Goal: Register for event/course

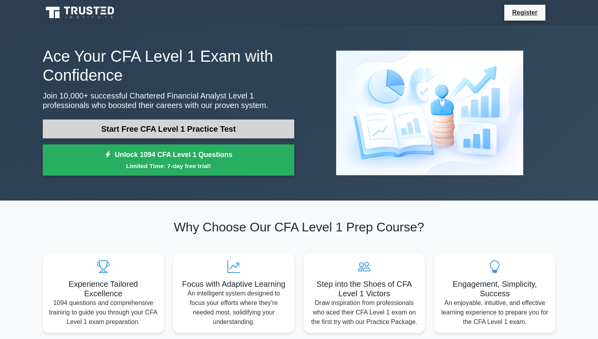
click at [180, 128] on link "Start Free CFA Level 1 Practice Test" at bounding box center [168, 128] width 251 height 19
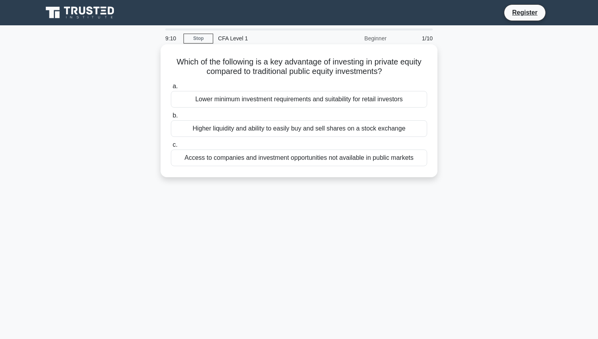
click at [301, 161] on div "Access to companies and investment opportunities not available in public markets" at bounding box center [299, 157] width 256 height 17
click at [171, 147] on input "c. Access to companies and investment opportunities not available in public mar…" at bounding box center [171, 144] width 0 height 5
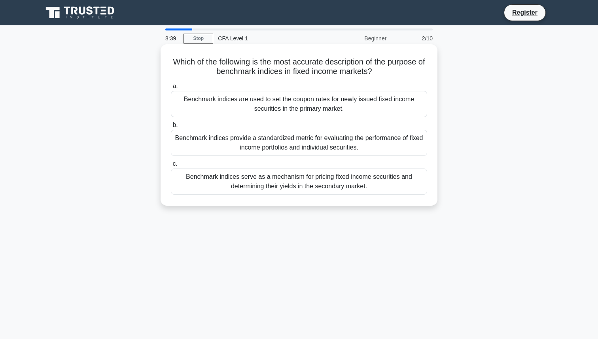
click at [299, 151] on div "Benchmark indices provide a standardized metric for evaluating the performance …" at bounding box center [299, 143] width 256 height 26
click at [171, 128] on input "b. Benchmark indices provide a standardized metric for evaluating the performan…" at bounding box center [171, 125] width 0 height 5
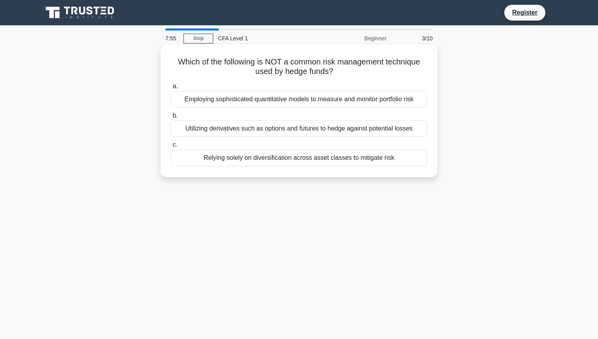
click at [297, 162] on div "Relying solely on diversification across asset classes to mitigate risk" at bounding box center [299, 157] width 256 height 17
click at [171, 147] on input "c. Relying solely on diversification across asset classes to mitigate risk" at bounding box center [171, 144] width 0 height 5
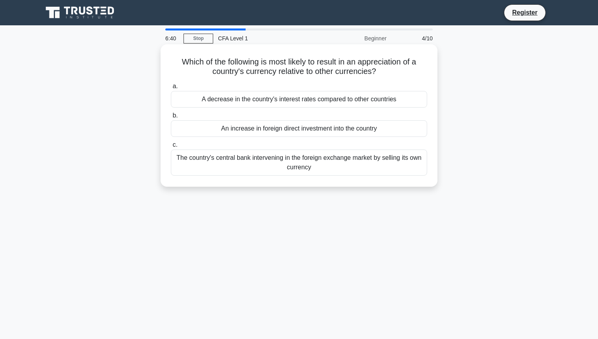
click at [267, 100] on div "A decrease in the country's interest rates compared to other countries" at bounding box center [299, 99] width 256 height 17
click at [171, 89] on input "a. A decrease in the country's interest rates compared to other countries" at bounding box center [171, 86] width 0 height 5
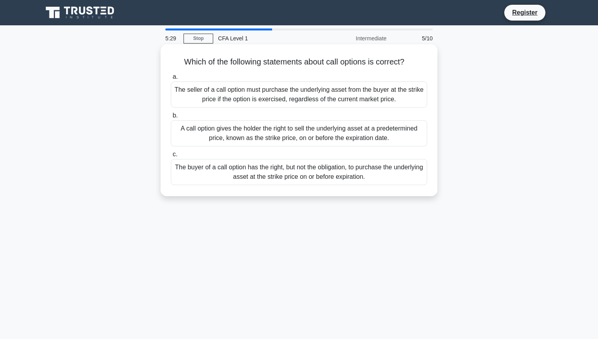
click at [292, 179] on div "The buyer of a call option has the right, but not the obligation, to purchase t…" at bounding box center [299, 172] width 256 height 26
click at [171, 157] on input "c. The buyer of a call option has the right, but not the obligation, to purchas…" at bounding box center [171, 154] width 0 height 5
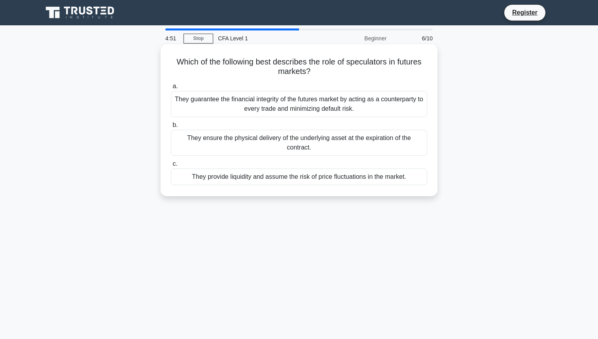
click at [290, 103] on div "They guarantee the financial integrity of the futures market by acting as a cou…" at bounding box center [299, 104] width 256 height 26
click at [171, 89] on input "a. They guarantee the financial integrity of the futures market by acting as a …" at bounding box center [171, 86] width 0 height 5
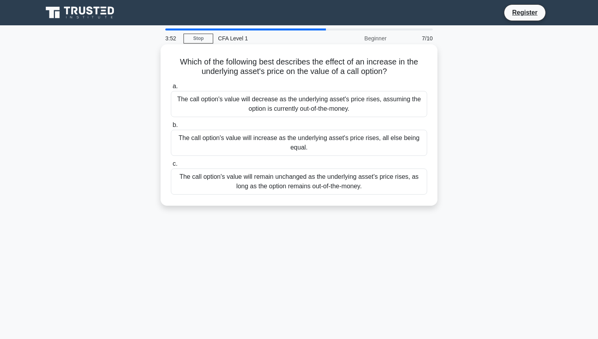
click at [378, 145] on div "The call option's value will increase as the underlying asset's price rises, al…" at bounding box center [299, 143] width 256 height 26
click at [171, 128] on input "b. The call option's value will increase as the underlying asset's price rises,…" at bounding box center [171, 125] width 0 height 5
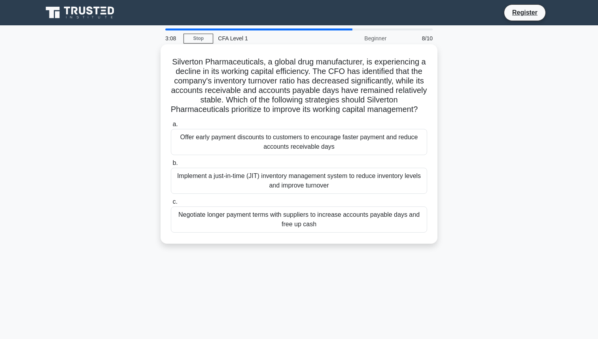
click at [357, 177] on div "Implement a just-in-time (JIT) inventory management system to reduce inventory …" at bounding box center [299, 181] width 256 height 26
click at [171, 166] on input "b. Implement a just-in-time (JIT) inventory management system to reduce invento…" at bounding box center [171, 162] width 0 height 5
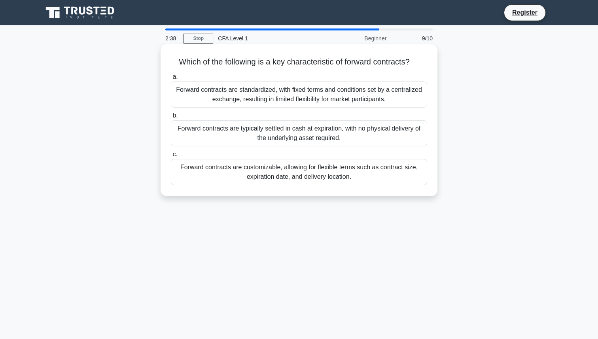
click at [330, 88] on div "Forward contracts are standardized, with fixed terms and conditions set by a ce…" at bounding box center [299, 94] width 256 height 26
click at [171, 79] on input "a. Forward contracts are standardized, with fixed terms and conditions set by a…" at bounding box center [171, 76] width 0 height 5
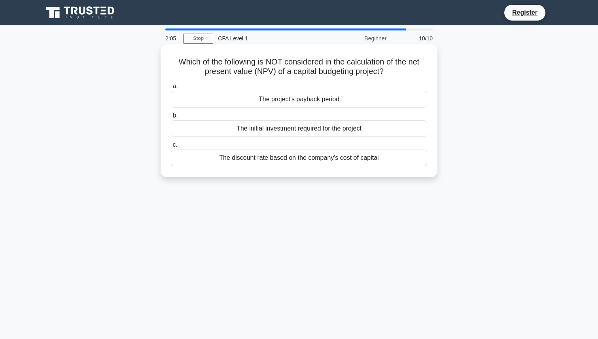
click at [395, 105] on div "The project's payback period" at bounding box center [299, 99] width 256 height 17
click at [171, 89] on input "a. The project's payback period" at bounding box center [171, 86] width 0 height 5
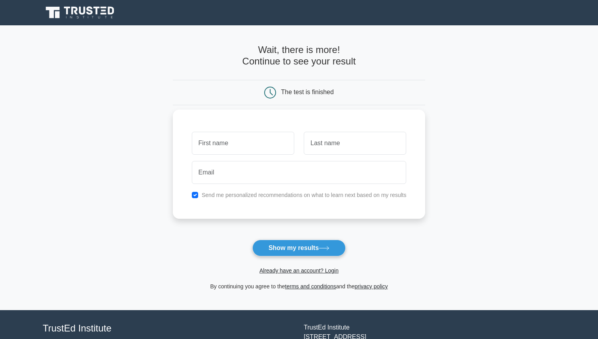
click at [202, 195] on div "Send me personalized recommendations on what to learn next based on my results" at bounding box center [299, 194] width 224 height 9
click at [199, 194] on div "Send me personalized recommendations on what to learn next based on my results" at bounding box center [299, 194] width 224 height 9
click at [196, 194] on input "checkbox" at bounding box center [195, 195] width 6 height 6
checkbox input "false"
click at [238, 145] on input "text" at bounding box center [243, 143] width 102 height 23
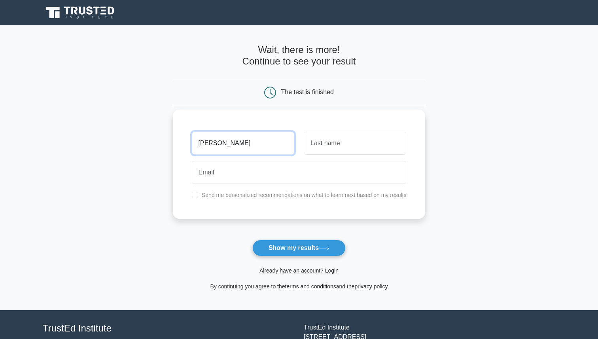
type input "[PERSON_NAME]"
click at [334, 143] on input "text" at bounding box center [355, 143] width 102 height 23
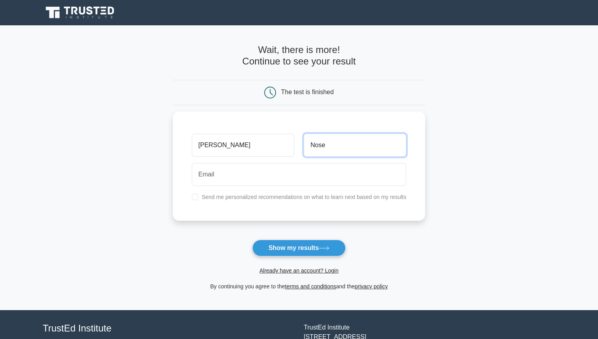
type input "Nose"
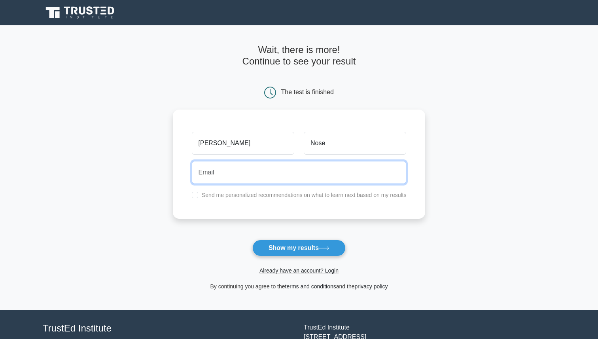
click at [304, 169] on input "email" at bounding box center [299, 172] width 215 height 23
paste input "jasonkhateeb@gmail.com"
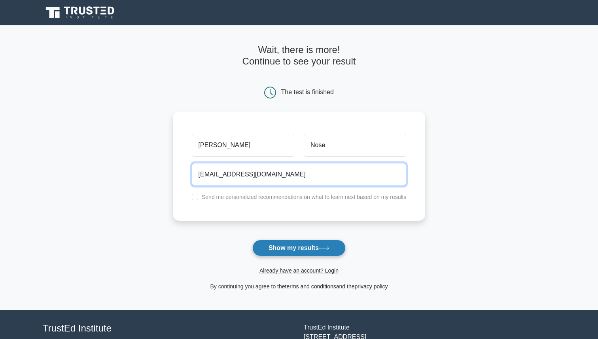
type input "jasonkhateeb@gmail.com"
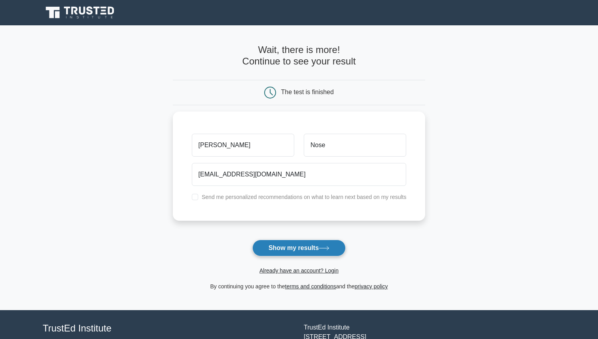
click at [305, 247] on button "Show my results" at bounding box center [298, 248] width 93 height 17
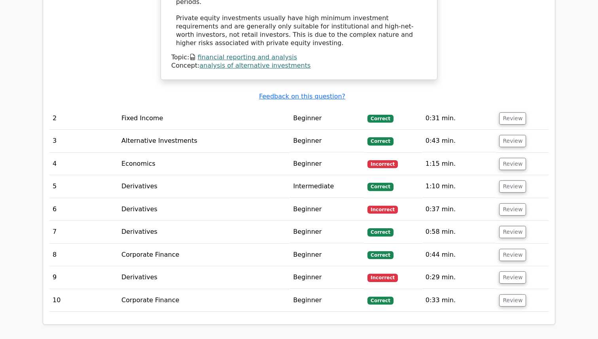
scroll to position [919, 0]
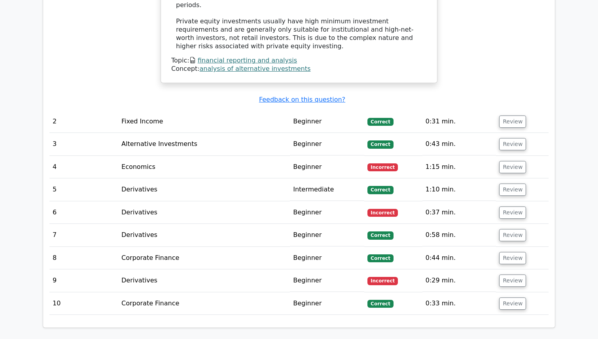
click at [140, 156] on td "Economics" at bounding box center [204, 167] width 172 height 23
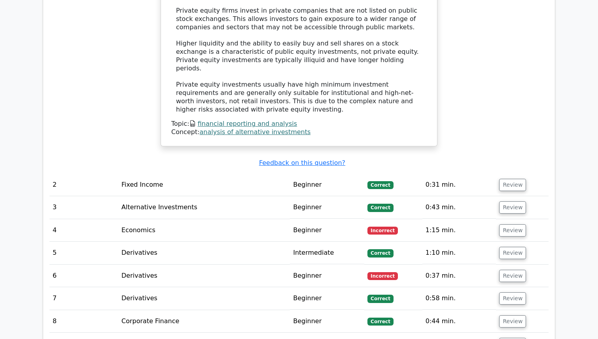
scroll to position [856, 0]
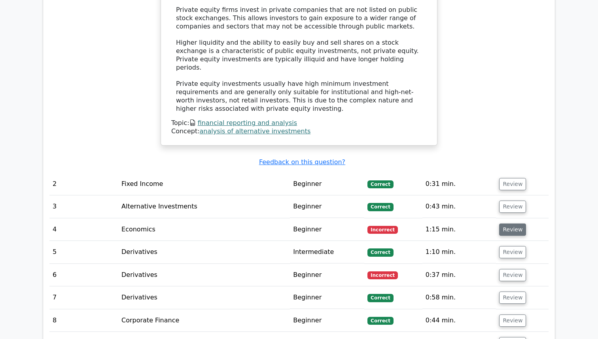
click at [512, 223] on button "Review" at bounding box center [512, 229] width 27 height 12
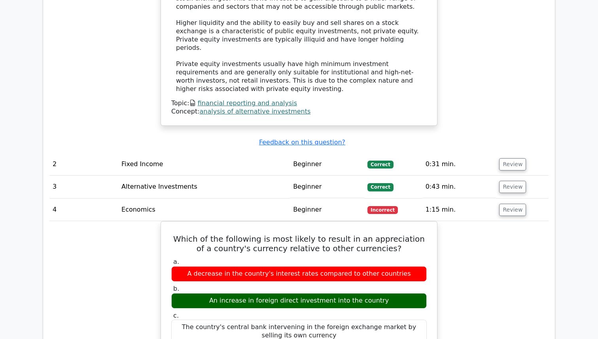
scroll to position [874, 0]
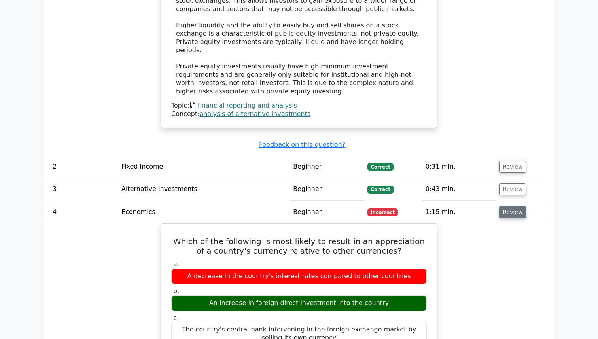
click at [509, 206] on button "Review" at bounding box center [512, 212] width 27 height 12
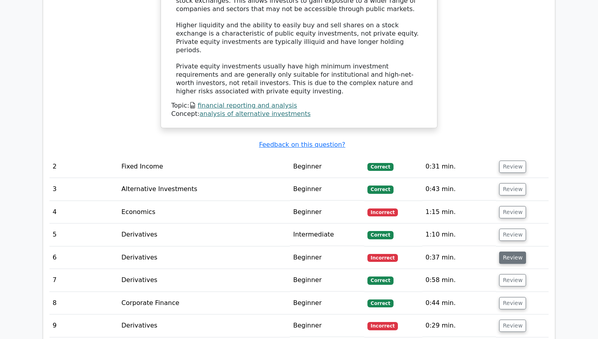
click at [503, 251] on button "Review" at bounding box center [512, 257] width 27 height 12
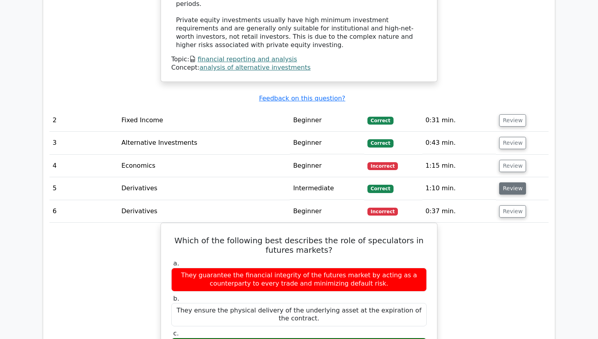
scroll to position [916, 0]
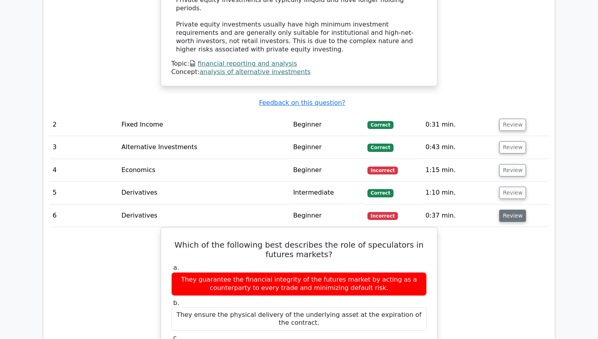
click at [501, 210] on button "Review" at bounding box center [512, 216] width 27 height 12
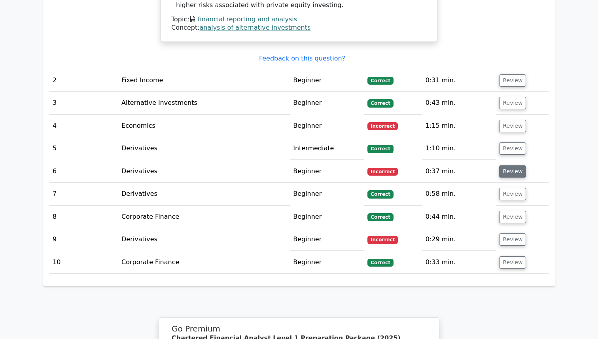
scroll to position [961, 0]
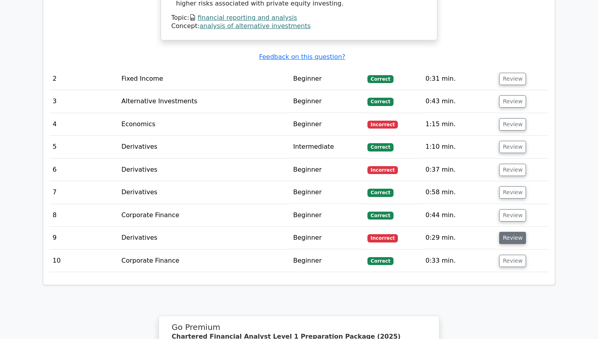
click at [504, 232] on button "Review" at bounding box center [512, 238] width 27 height 12
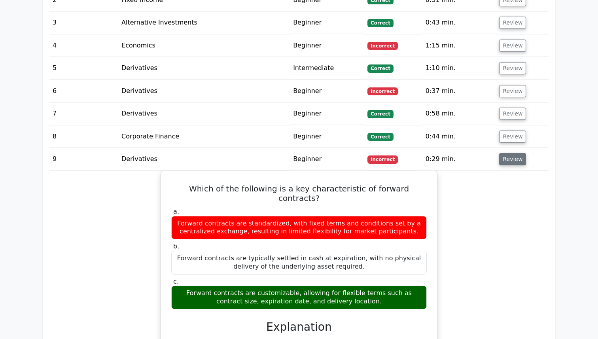
scroll to position [1044, 0]
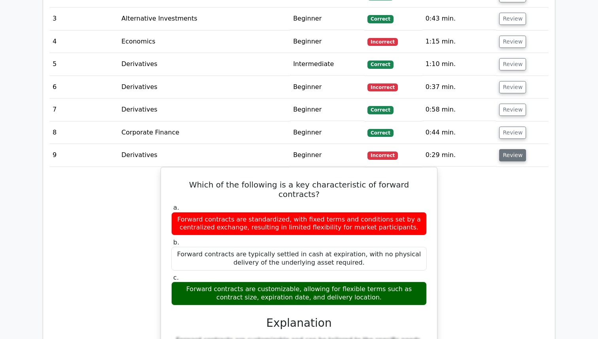
click at [515, 149] on button "Review" at bounding box center [512, 155] width 27 height 12
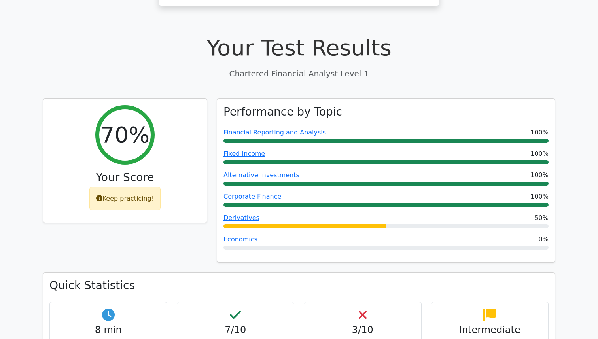
scroll to position [0, 0]
